Goal: Check status: Check status

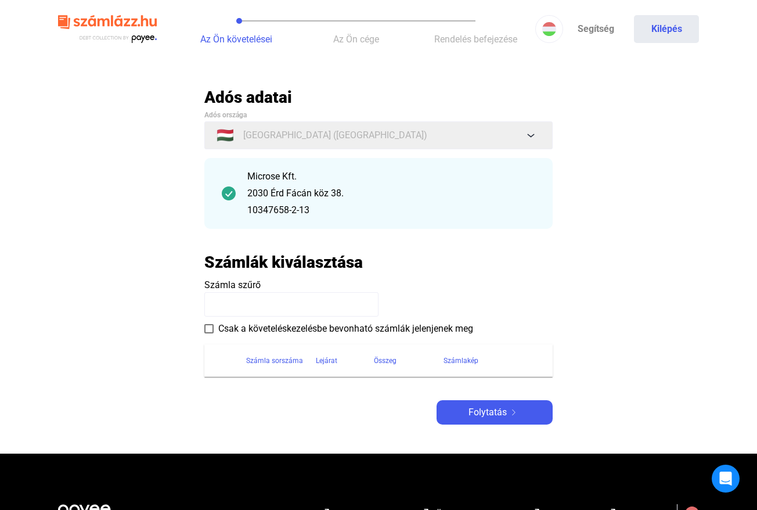
click at [649, 182] on main "Automatikusan mentve Adós adatai Adós országa 🇭🇺 [GEOGRAPHIC_DATA] ([GEOGRAPHIC…" at bounding box center [378, 270] width 757 height 367
click at [653, 27] on button "Kilépés" at bounding box center [666, 29] width 65 height 28
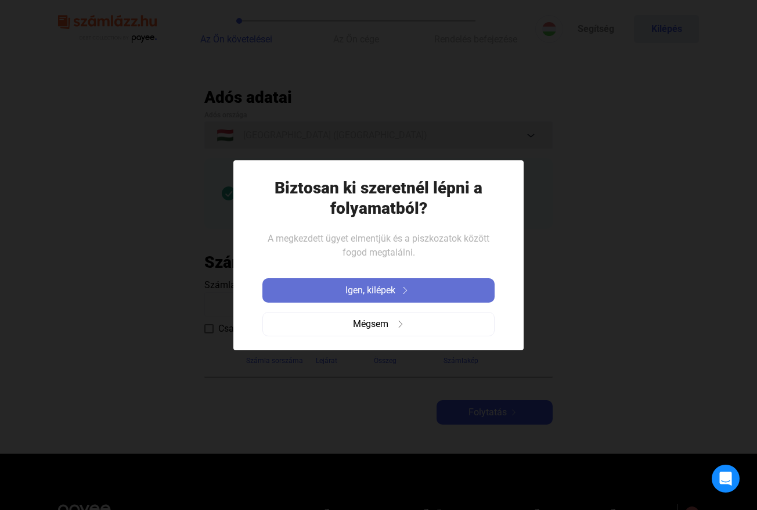
click at [382, 297] on span "Igen, kilépek" at bounding box center [371, 290] width 50 height 14
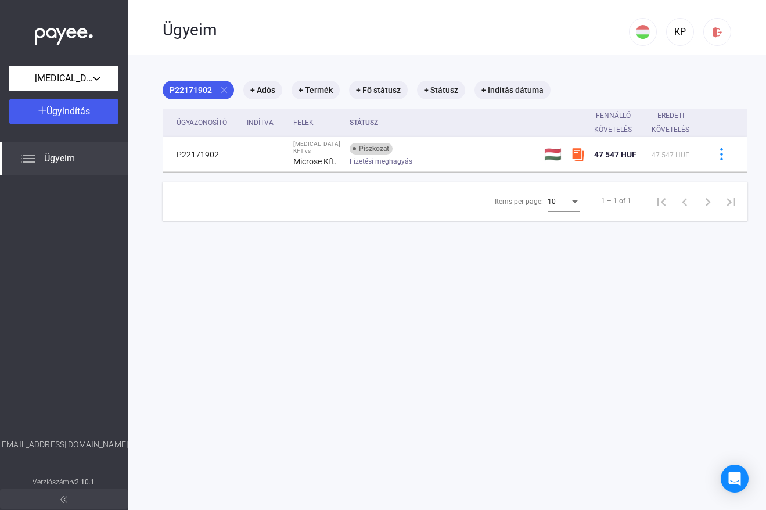
click at [64, 64] on div at bounding box center [64, 33] width 128 height 66
click at [221, 91] on mat-icon "close" at bounding box center [224, 90] width 10 height 10
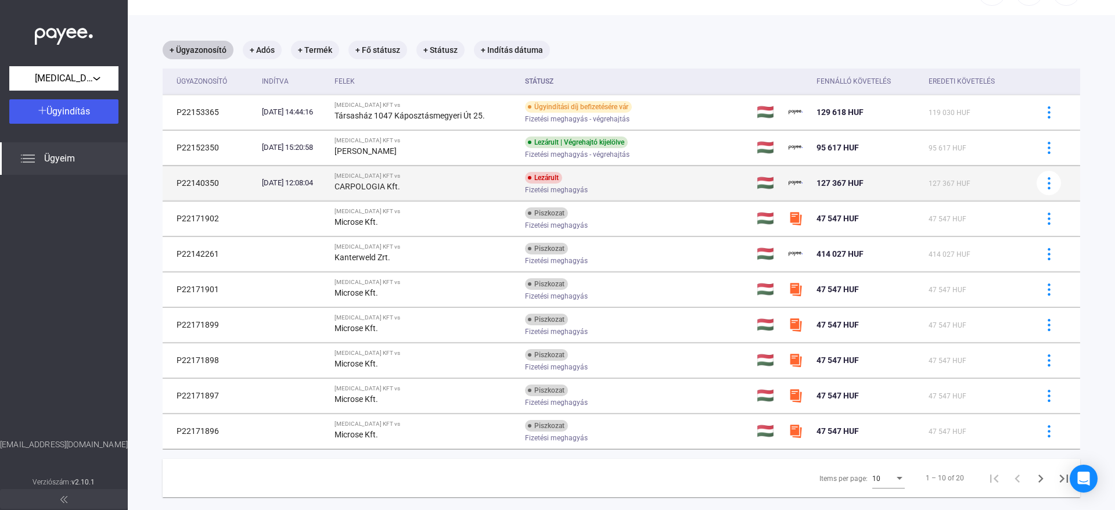
scroll to position [62, 0]
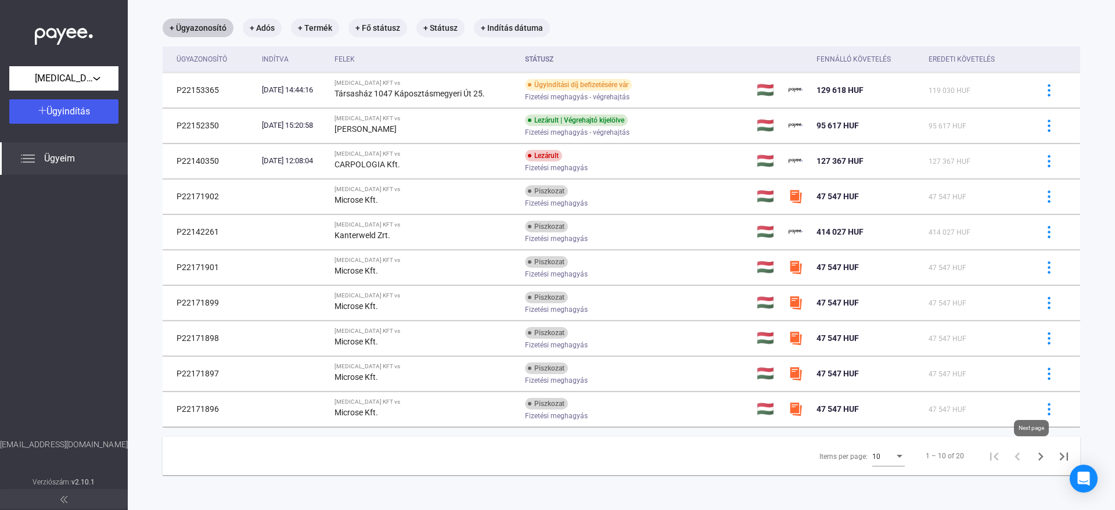
click at [766, 458] on icon "Next page" at bounding box center [1041, 456] width 16 height 16
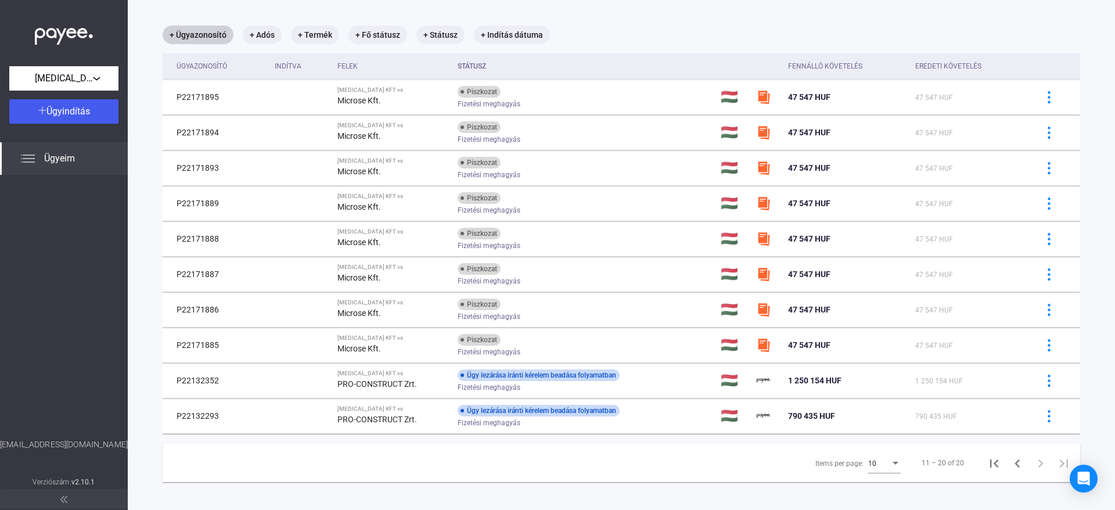
scroll to position [62, 0]
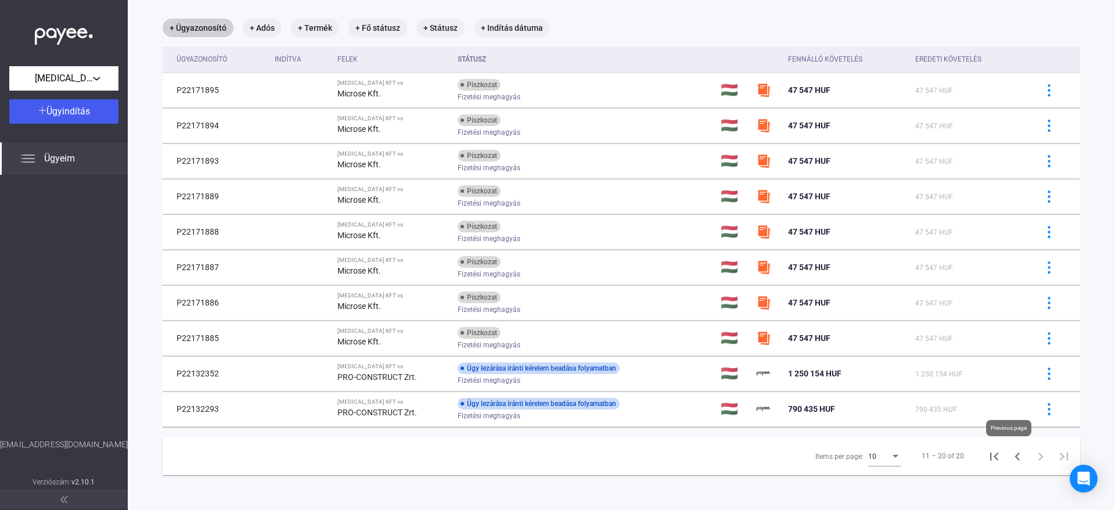
click at [766, 455] on icon "Previous page" at bounding box center [1018, 456] width 16 height 16
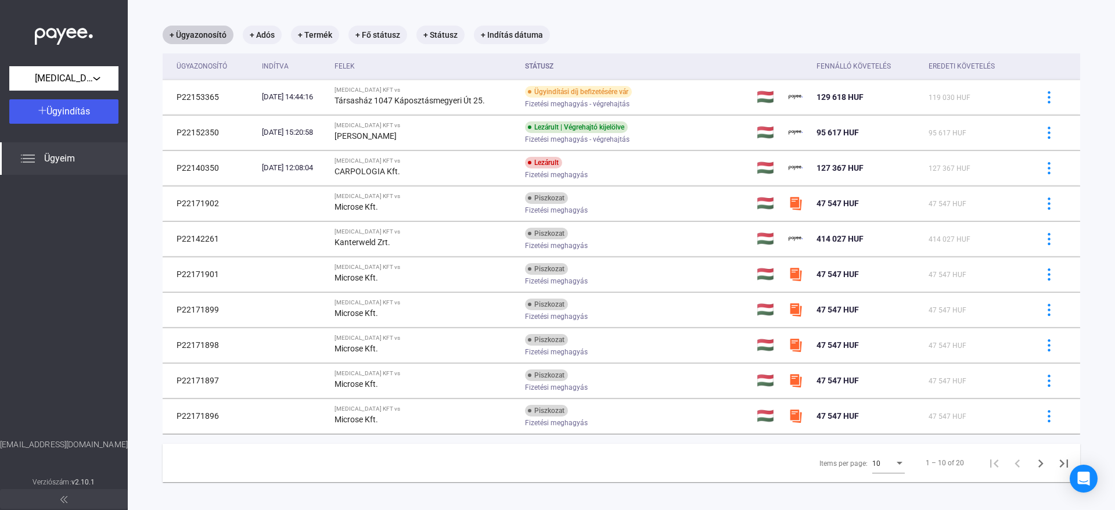
scroll to position [62, 0]
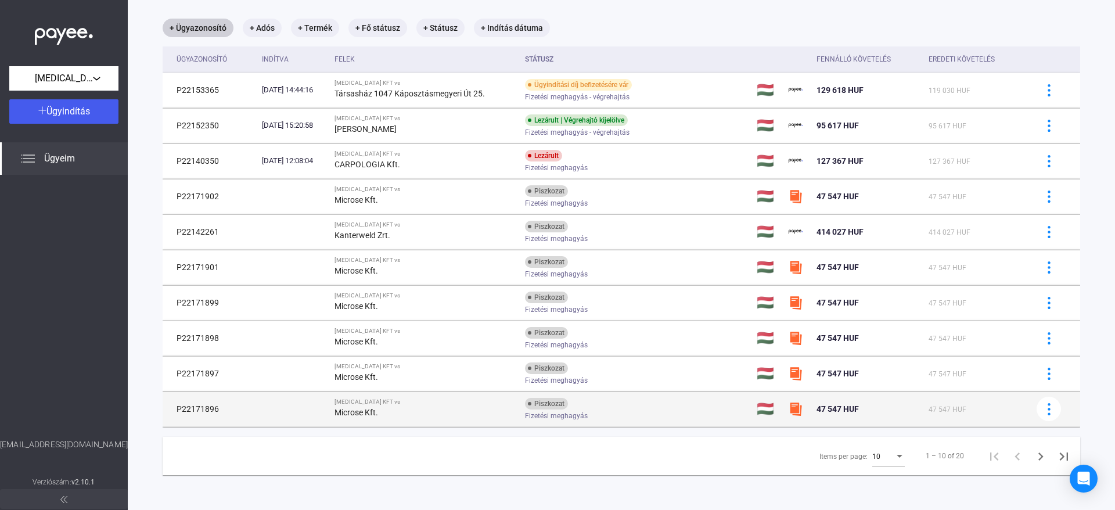
click at [766, 421] on td "47 547 HUF" at bounding box center [975, 408] width 103 height 35
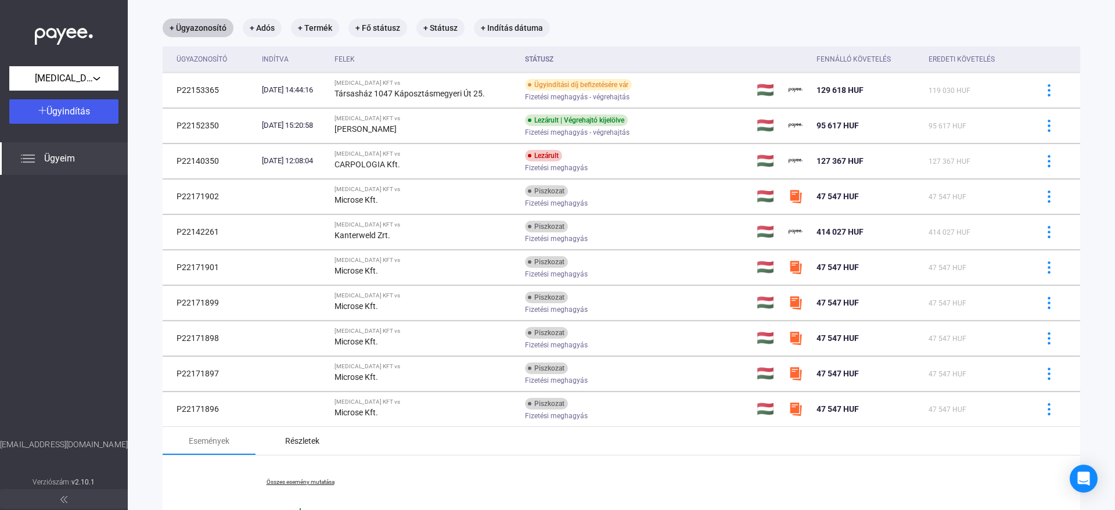
click at [333, 440] on div "Részletek" at bounding box center [302, 441] width 93 height 28
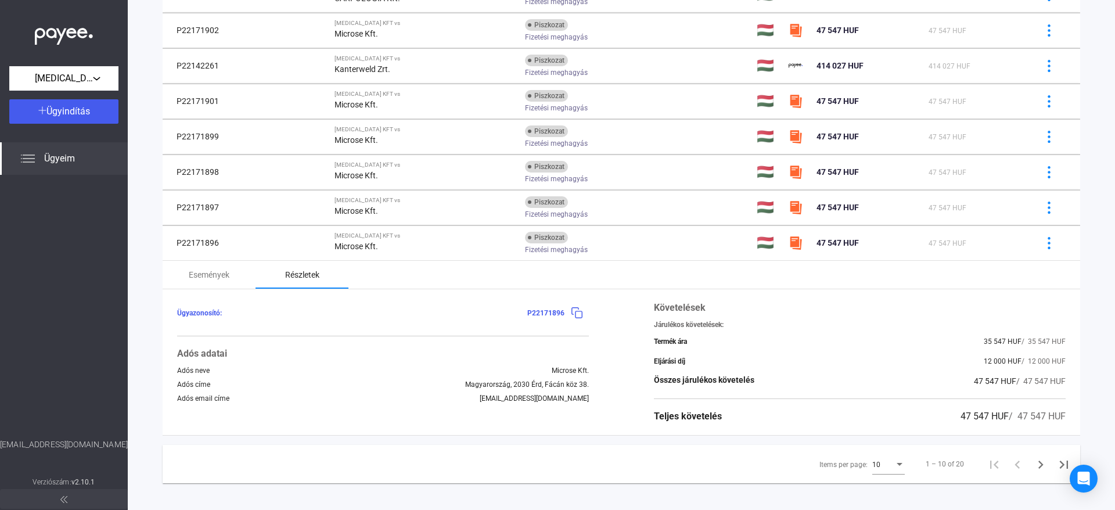
scroll to position [236, 0]
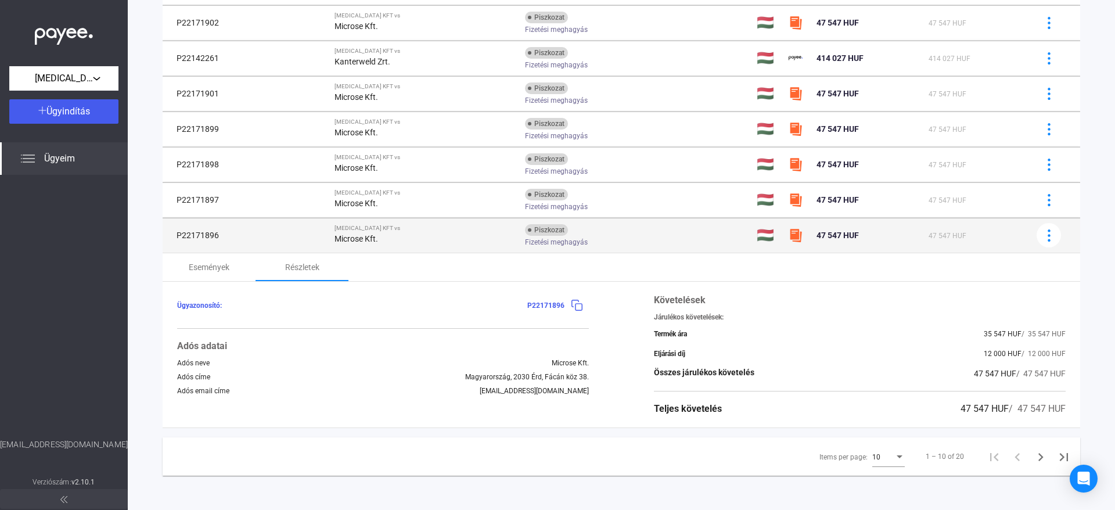
click at [430, 239] on div "Microse Kft." at bounding box center [425, 239] width 181 height 14
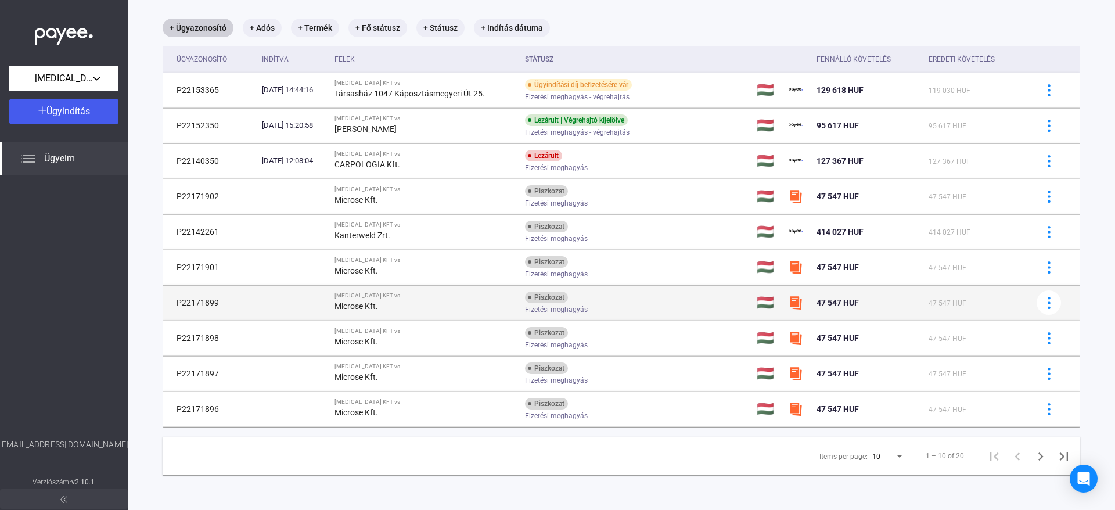
scroll to position [0, 0]
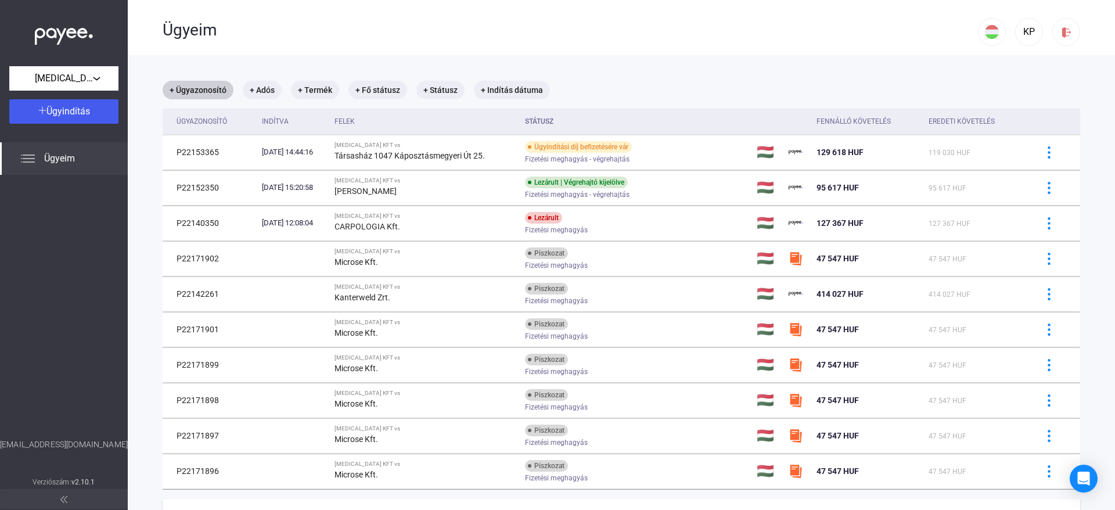
click at [724, 3] on div "Ügyeim" at bounding box center [571, 29] width 816 height 58
click at [43, 329] on div at bounding box center [64, 307] width 128 height 264
click at [608, 67] on main "+ Ügyazonosító + Adós + Termék + Fő státusz + Státusz + Indítás dátuma Ügyazono…" at bounding box center [621, 313] width 987 height 517
